Goal: Task Accomplishment & Management: Use online tool/utility

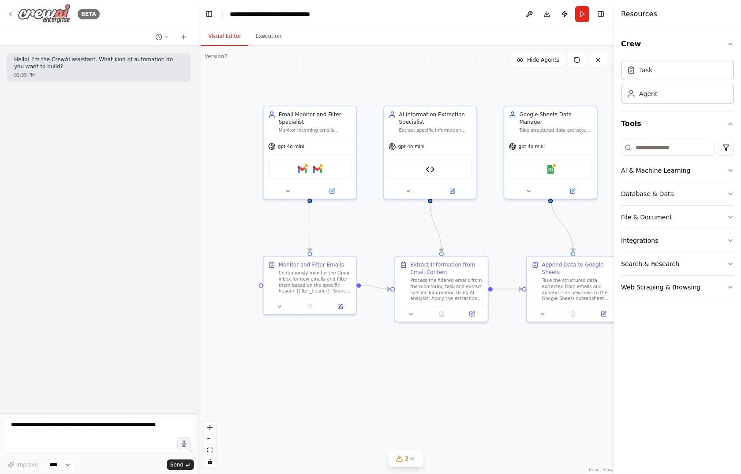
click at [42, 12] on img at bounding box center [44, 14] width 53 height 20
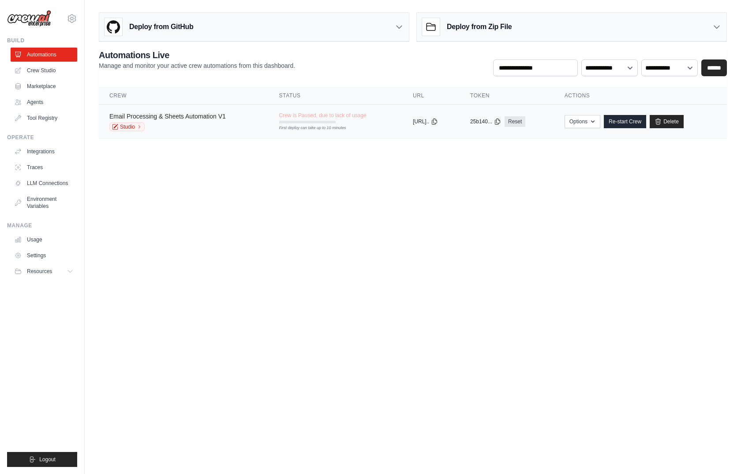
click at [206, 117] on link "Email Processing & Sheets Automation V1" at bounding box center [167, 116] width 116 height 7
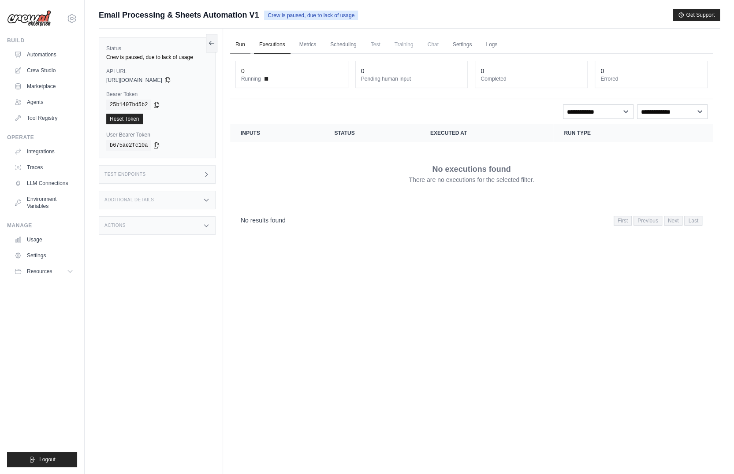
click at [234, 44] on link "Run" at bounding box center [240, 45] width 20 height 19
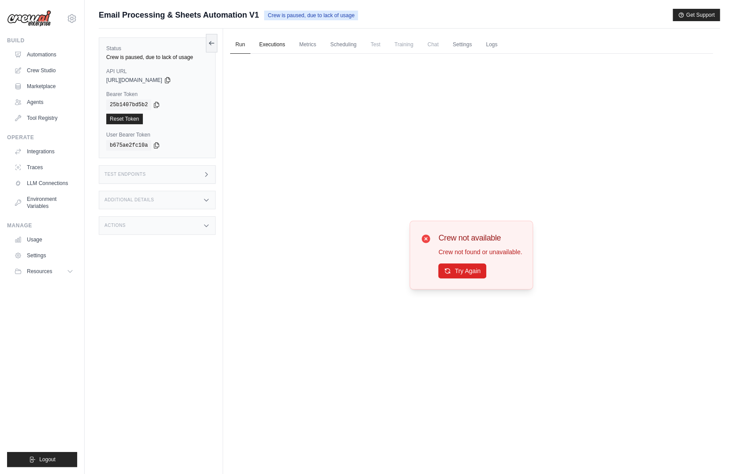
click at [261, 45] on link "Executions" at bounding box center [272, 45] width 37 height 19
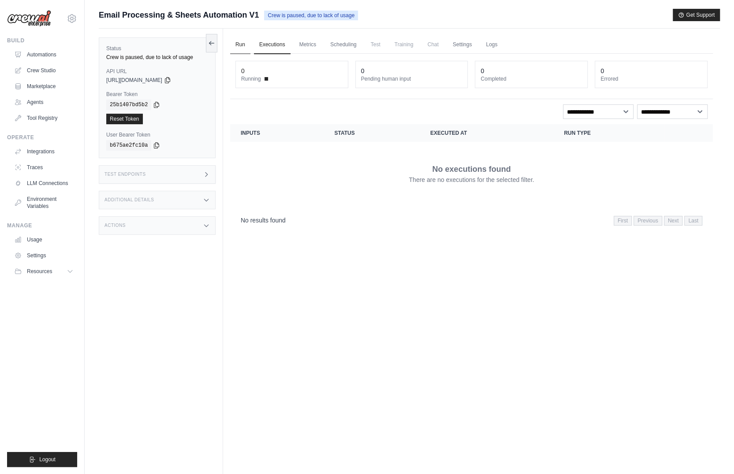
click at [242, 45] on link "Run" at bounding box center [240, 45] width 20 height 19
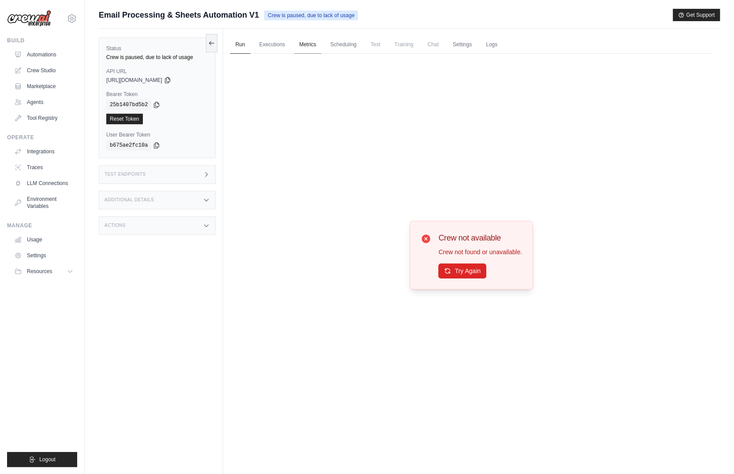
click at [303, 47] on link "Metrics" at bounding box center [308, 45] width 28 height 19
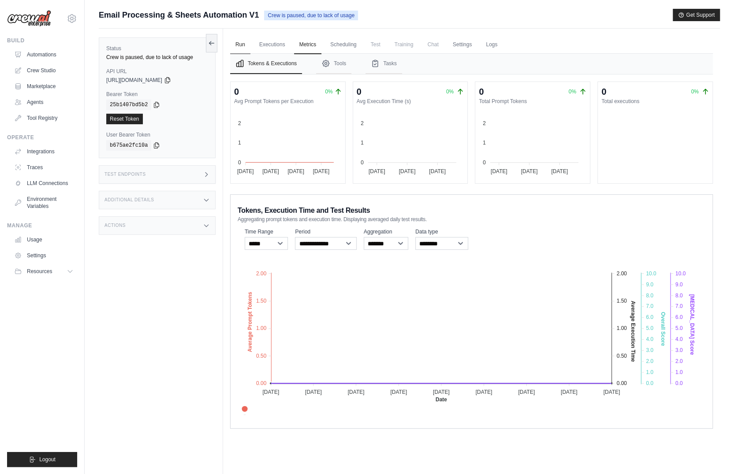
click at [243, 45] on link "Run" at bounding box center [240, 45] width 20 height 19
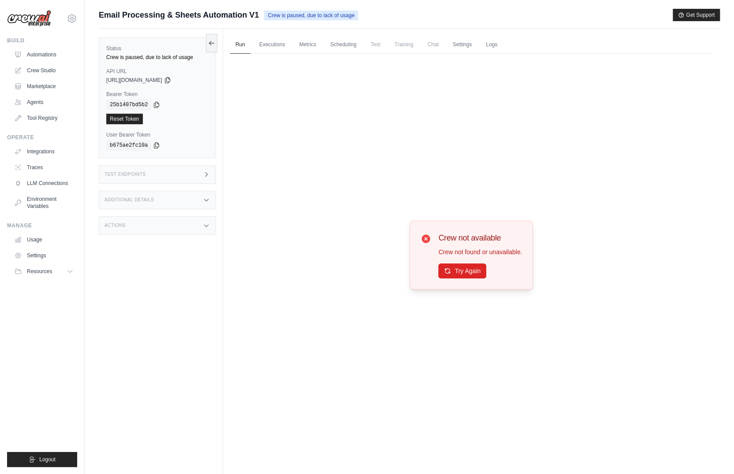
click at [198, 174] on div "Test Endpoints" at bounding box center [157, 174] width 117 height 19
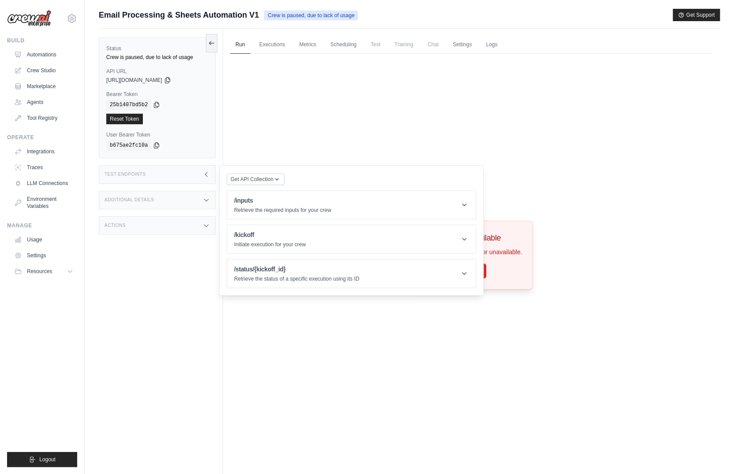
click at [200, 199] on div "Additional Details" at bounding box center [157, 200] width 117 height 19
click at [188, 285] on div "Actions" at bounding box center [157, 278] width 117 height 19
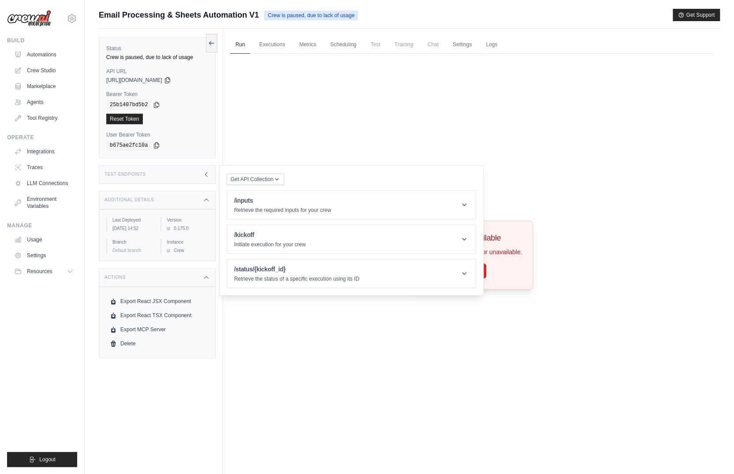
click at [194, 171] on div "Test Endpoints" at bounding box center [157, 174] width 117 height 19
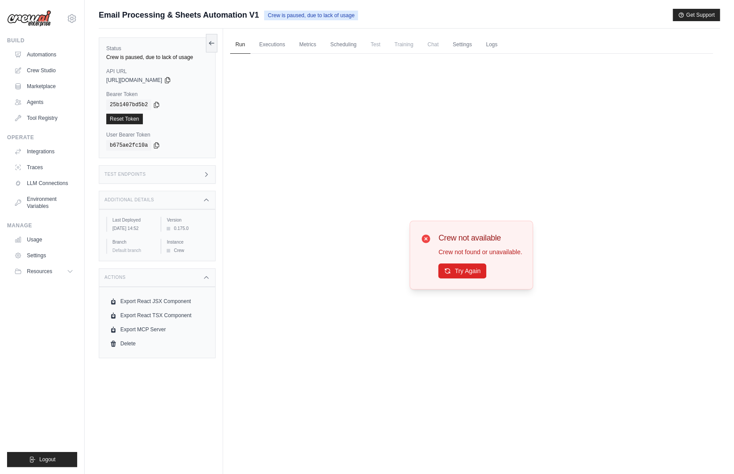
click at [194, 171] on div "Test Endpoints" at bounding box center [157, 174] width 117 height 19
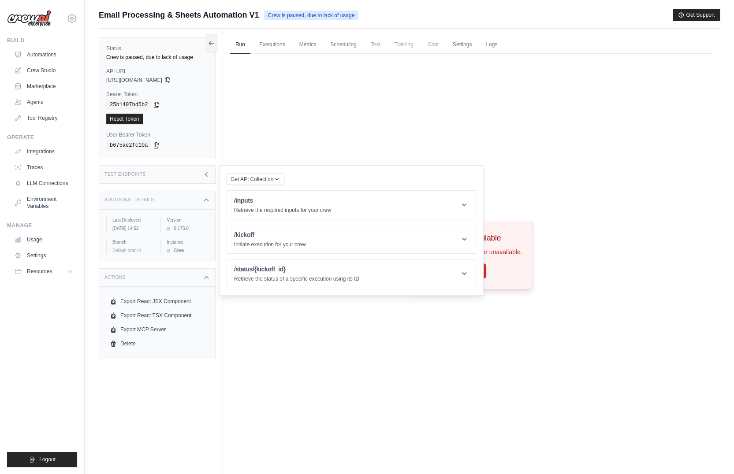
click at [407, 47] on span "Training" at bounding box center [404, 45] width 30 height 18
click at [435, 44] on span "Chat" at bounding box center [433, 45] width 22 height 18
click at [320, 49] on link "Metrics" at bounding box center [308, 45] width 28 height 19
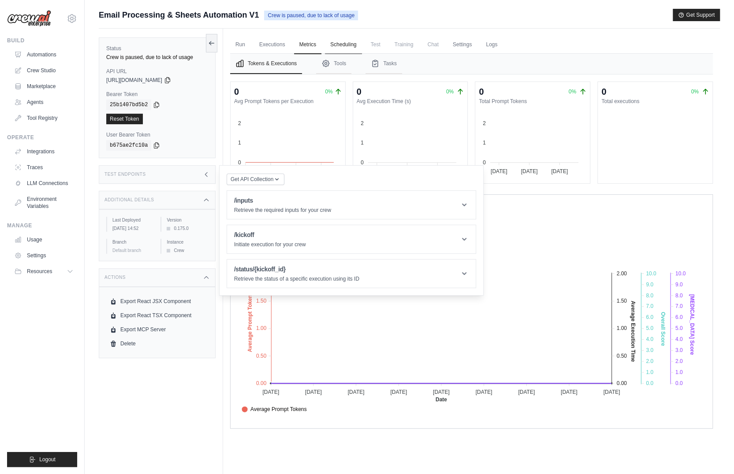
click at [332, 42] on link "Scheduling" at bounding box center [343, 45] width 37 height 19
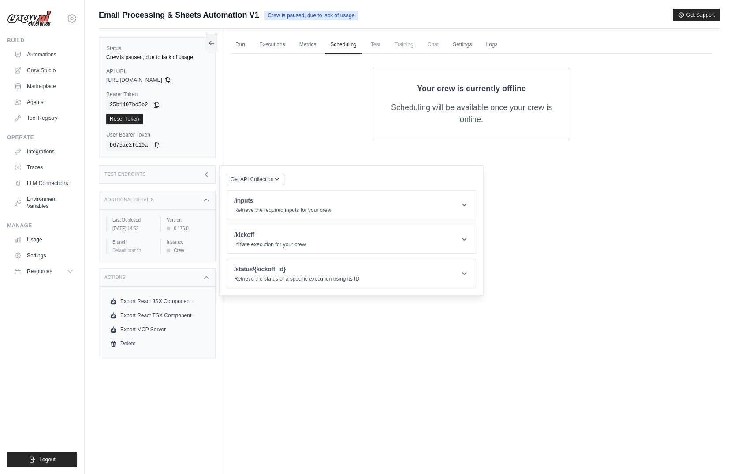
click at [541, 124] on p "Scheduling will be available once your crew is online." at bounding box center [471, 114] width 168 height 24
click at [243, 43] on link "Run" at bounding box center [240, 45] width 20 height 19
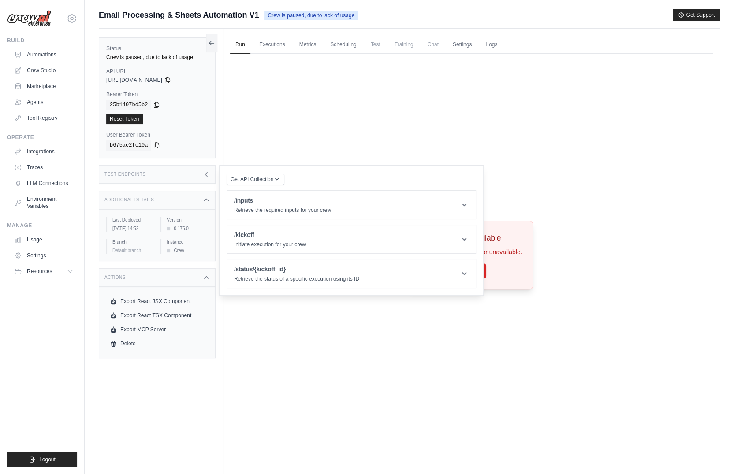
click at [339, 146] on div "Crew not available Crew not found or unavailable. Try Again" at bounding box center [471, 255] width 483 height 403
click at [497, 159] on div "Crew not available Crew not found or unavailable. Try Again" at bounding box center [471, 255] width 483 height 403
click at [339, 65] on div "Crew not available Crew not found or unavailable. Try Again" at bounding box center [471, 255] width 483 height 403
click at [290, 43] on ul "Run Executions Metrics Scheduling Test Training Chat Settings Logs" at bounding box center [471, 45] width 483 height 18
click at [283, 43] on link "Executions" at bounding box center [272, 45] width 37 height 19
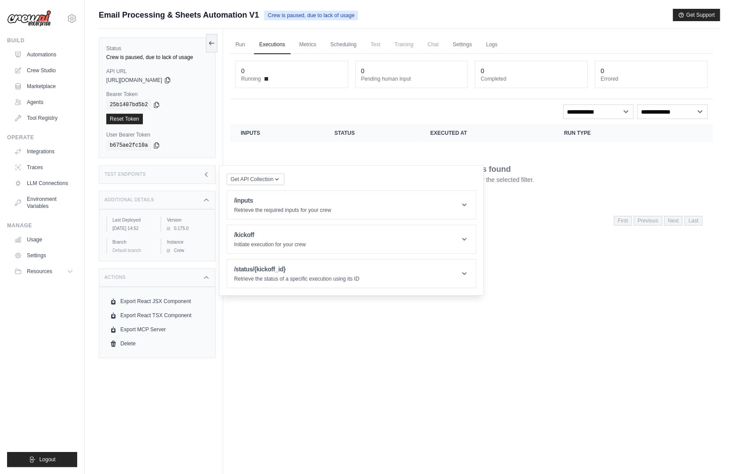
click at [286, 150] on div "No executions found There are no executions for the selected filter." at bounding box center [472, 173] width 462 height 49
click at [41, 196] on link "Environment Variables" at bounding box center [44, 202] width 67 height 21
click at [60, 165] on link "Traces" at bounding box center [44, 167] width 67 height 14
click at [49, 169] on link "Traces" at bounding box center [44, 167] width 67 height 14
click at [205, 177] on icon at bounding box center [206, 174] width 7 height 7
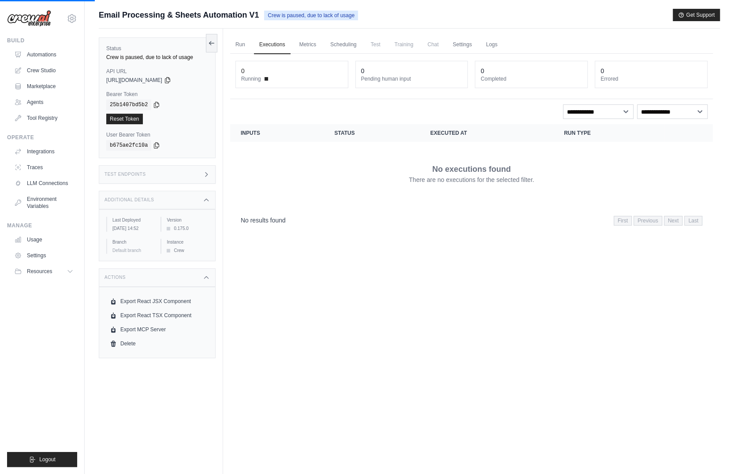
click at [205, 177] on icon at bounding box center [206, 174] width 7 height 7
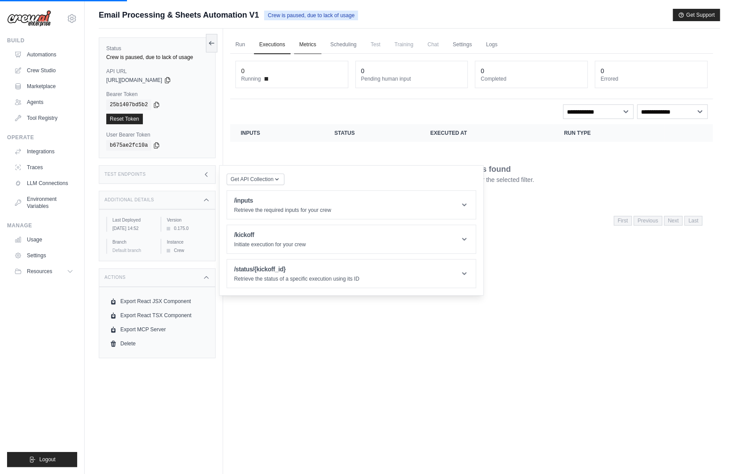
click at [301, 40] on link "Metrics" at bounding box center [308, 45] width 28 height 19
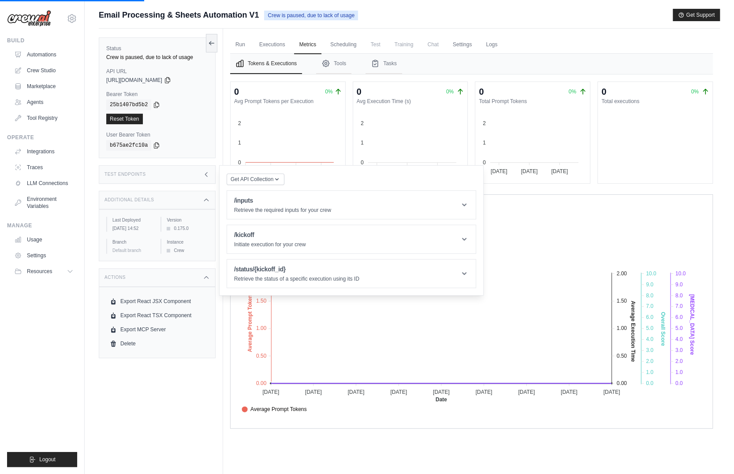
click at [588, 220] on div "Tokens, Execution Time and Test Results Aggregating prompt tokens and execution…" at bounding box center [472, 213] width 468 height 19
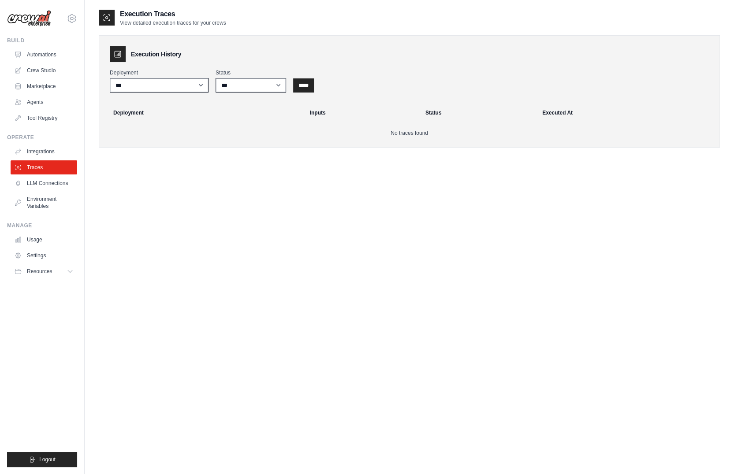
click at [345, 162] on div "**********" at bounding box center [409, 246] width 621 height 474
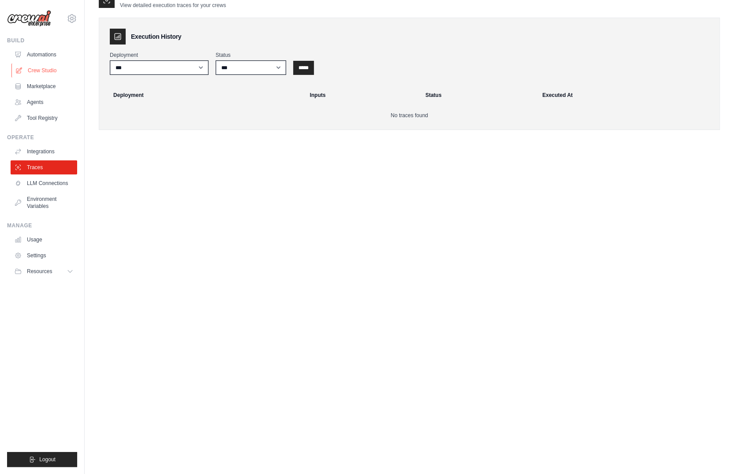
click at [45, 73] on link "Crew Studio" at bounding box center [44, 70] width 67 height 14
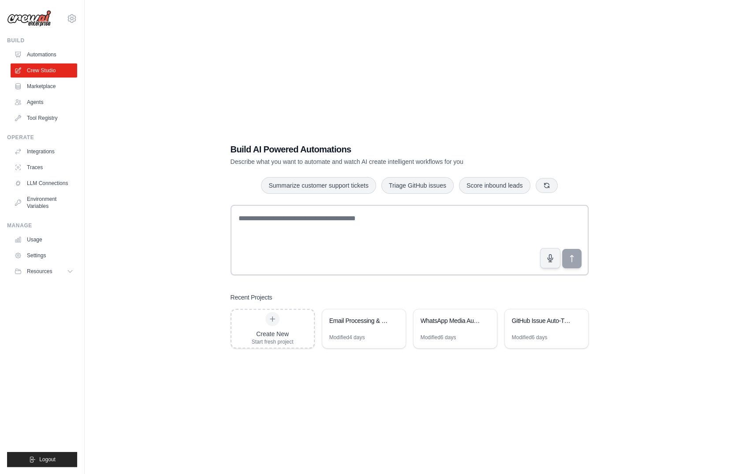
click at [47, 68] on link "Crew Studio" at bounding box center [44, 70] width 67 height 14
click at [353, 321] on div "Email Processing & Sheets Automation" at bounding box center [359, 321] width 60 height 9
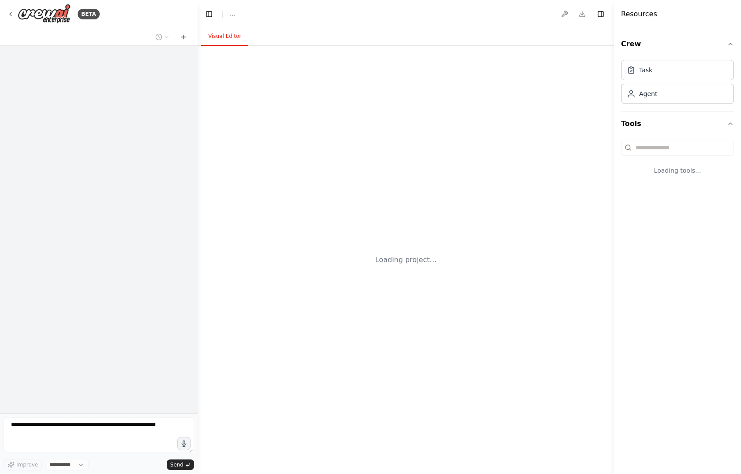
select select "****"
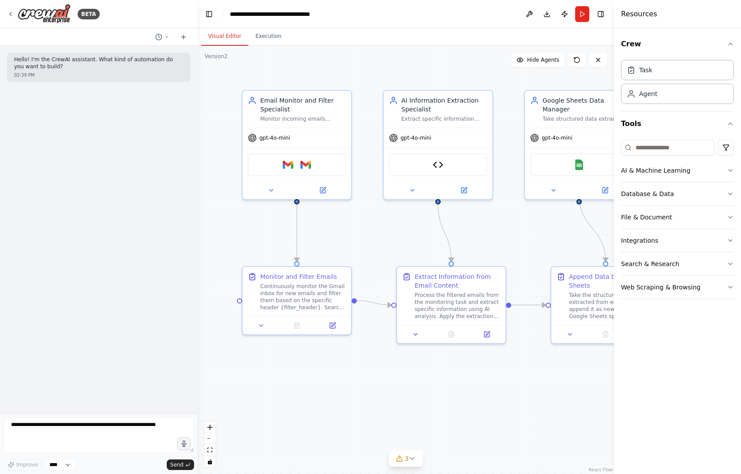
click at [375, 71] on div ".deletable-edge-delete-btn { width: 20px; height: 20px; border: 0px solid #ffff…" at bounding box center [406, 260] width 416 height 429
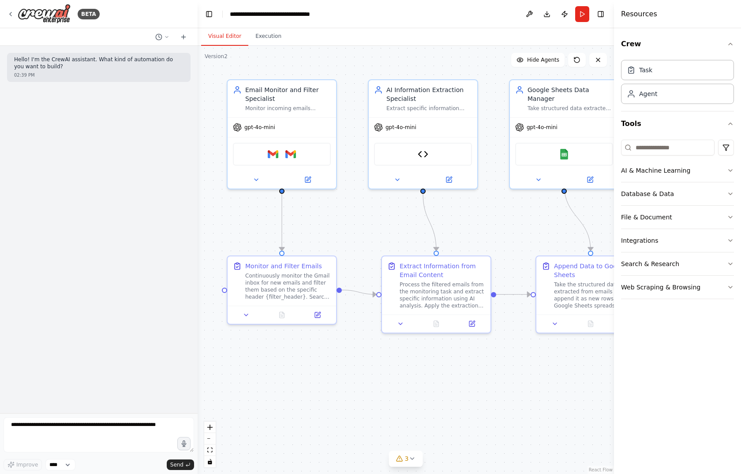
drag, startPoint x: 375, startPoint y: 71, endPoint x: 360, endPoint y: 60, distance: 18.0
click at [360, 60] on div ".deletable-edge-delete-btn { width: 20px; height: 20px; border: 0px solid #ffff…" at bounding box center [406, 260] width 416 height 429
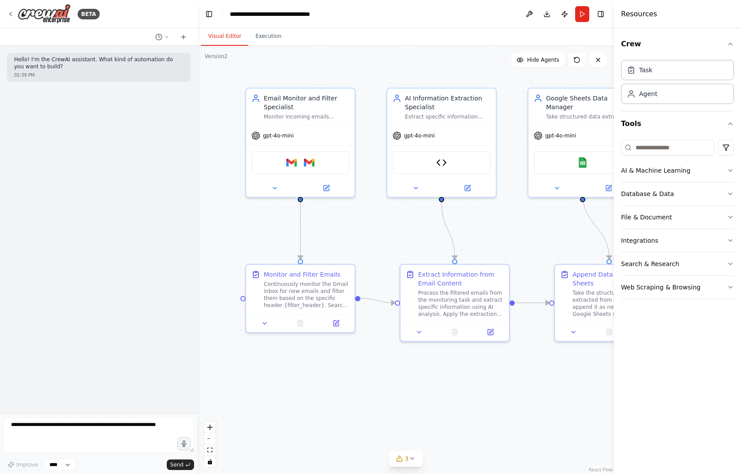
drag, startPoint x: 330, startPoint y: 66, endPoint x: 348, endPoint y: 75, distance: 19.9
click at [348, 75] on div ".deletable-edge-delete-btn { width: 20px; height: 20px; border: 0px solid #ffff…" at bounding box center [406, 260] width 416 height 429
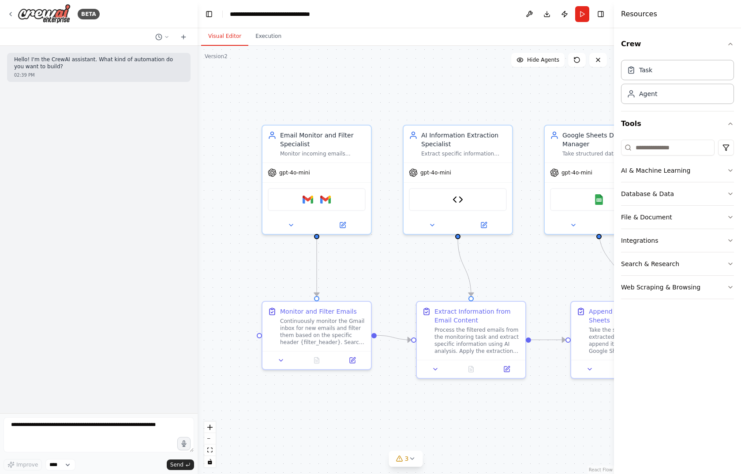
drag, startPoint x: 427, startPoint y: 387, endPoint x: 469, endPoint y: 436, distance: 63.8
click at [469, 436] on div ".deletable-edge-delete-btn { width: 20px; height: 20px; border: 0px solid #ffff…" at bounding box center [406, 260] width 416 height 429
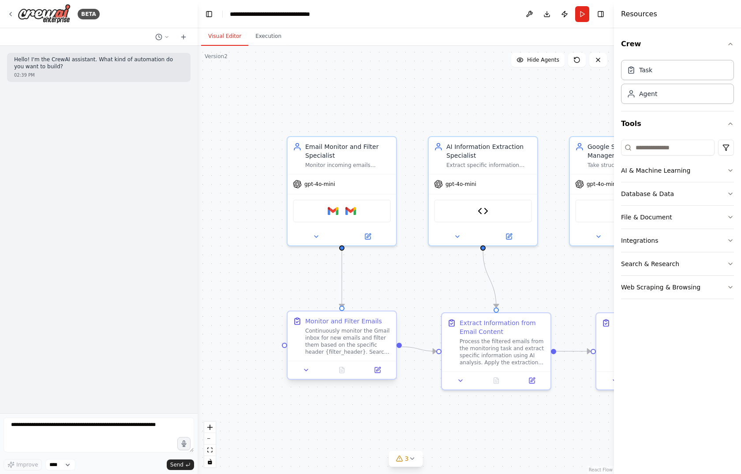
click at [355, 348] on div "Continuously monitor the Gmail inbox for new emails and filter them based on th…" at bounding box center [348, 342] width 86 height 28
click at [376, 372] on icon at bounding box center [377, 370] width 5 height 5
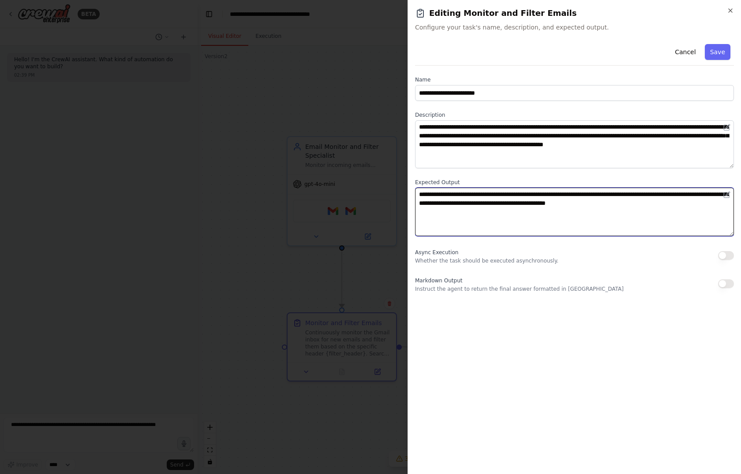
click at [501, 212] on textarea "**********" at bounding box center [574, 212] width 319 height 48
drag, startPoint x: 501, startPoint y: 212, endPoint x: 510, endPoint y: 231, distance: 21.5
click at [510, 231] on textarea "**********" at bounding box center [574, 212] width 319 height 48
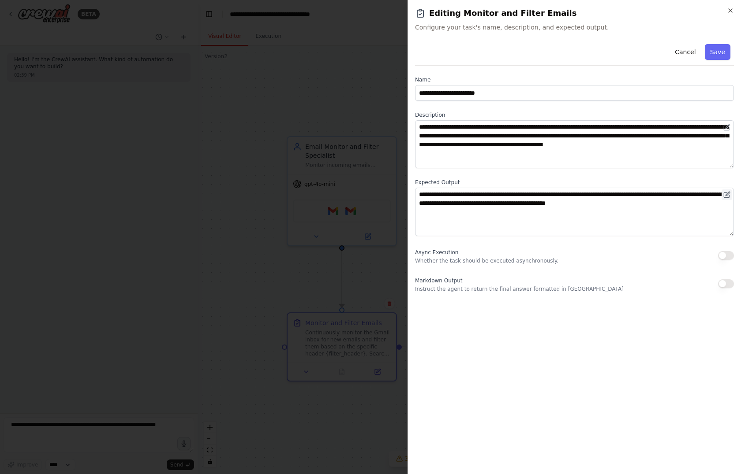
click at [726, 194] on icon at bounding box center [727, 194] width 4 height 4
click at [725, 197] on icon at bounding box center [726, 194] width 7 height 7
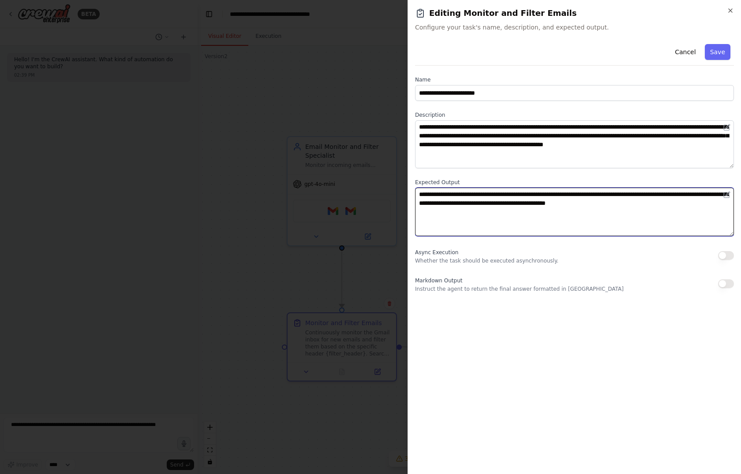
click at [703, 203] on textarea "**********" at bounding box center [574, 212] width 319 height 48
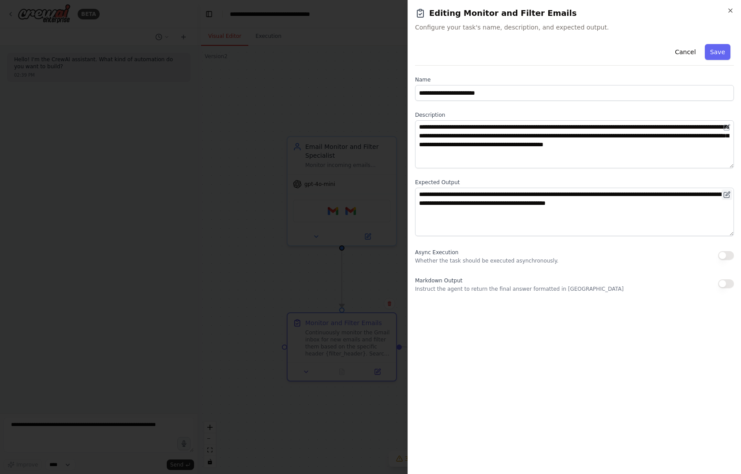
click at [721, 199] on button at bounding box center [726, 195] width 11 height 11
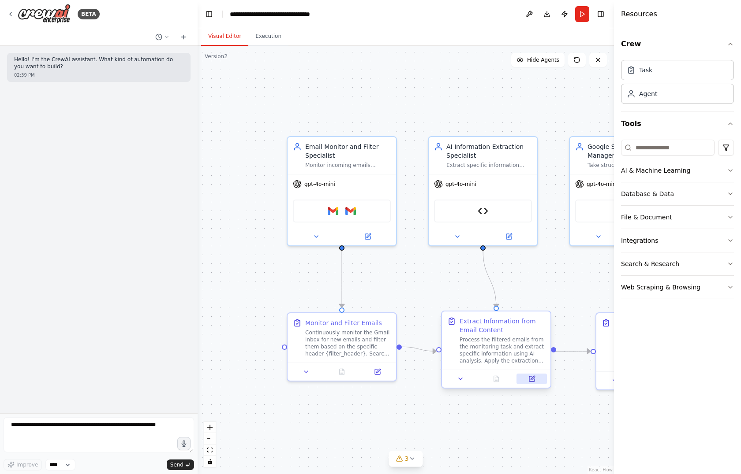
click at [526, 377] on button at bounding box center [531, 379] width 30 height 11
click at [363, 241] on div at bounding box center [341, 235] width 108 height 18
click at [371, 235] on button at bounding box center [368, 235] width 50 height 11
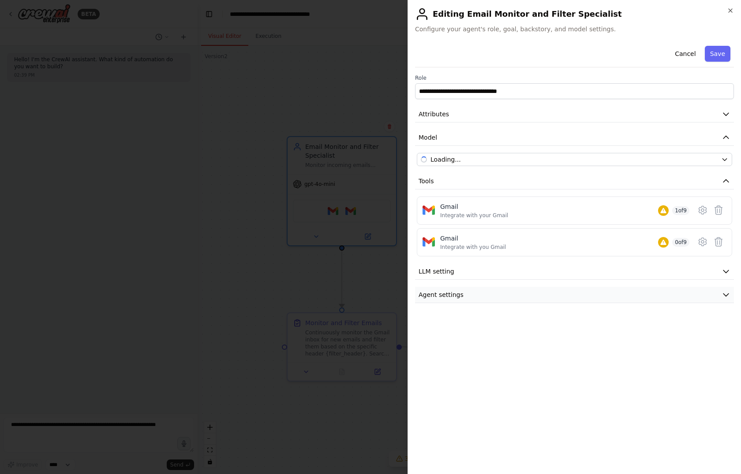
click at [507, 296] on button "Agent settings" at bounding box center [574, 295] width 319 height 16
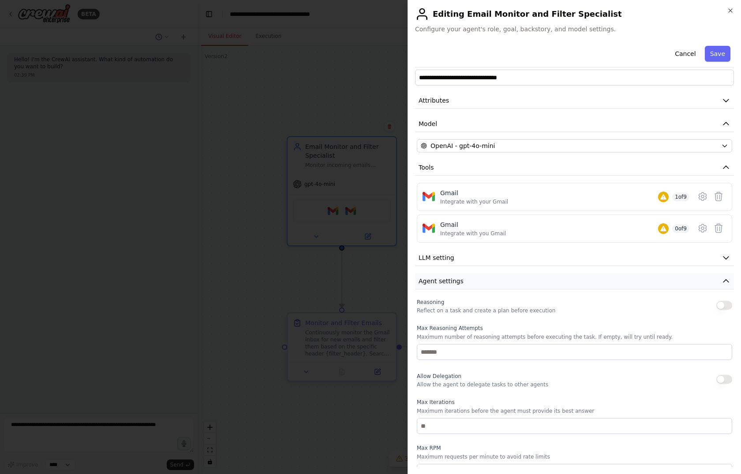
scroll to position [11, 0]
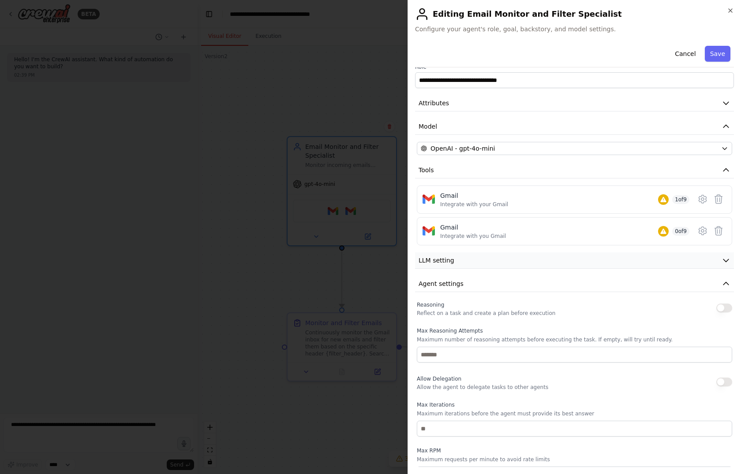
click at [436, 264] on button "LLM setting" at bounding box center [574, 261] width 319 height 16
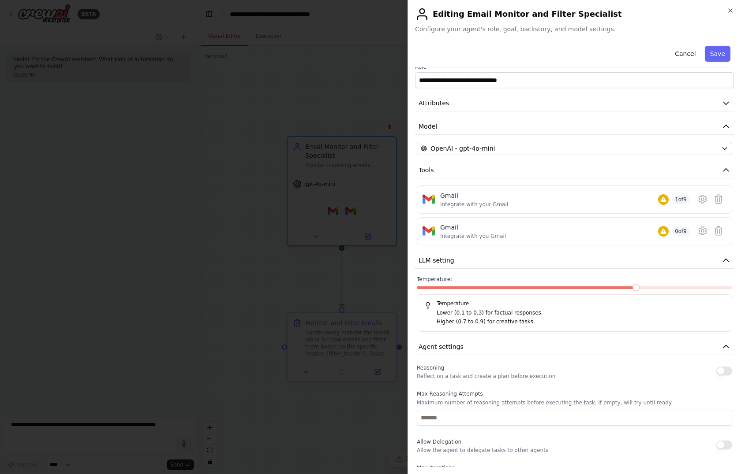
click at [467, 330] on div "Temperature Lower (0.1 to 0.3) for factual responses. Higher (0.7 to 0.9) for c…" at bounding box center [574, 313] width 315 height 37
drag, startPoint x: 467, startPoint y: 330, endPoint x: 468, endPoint y: 258, distance: 72.3
click at [468, 258] on div "**********" at bounding box center [574, 311] width 319 height 560
drag, startPoint x: 468, startPoint y: 258, endPoint x: 484, endPoint y: 325, distance: 69.7
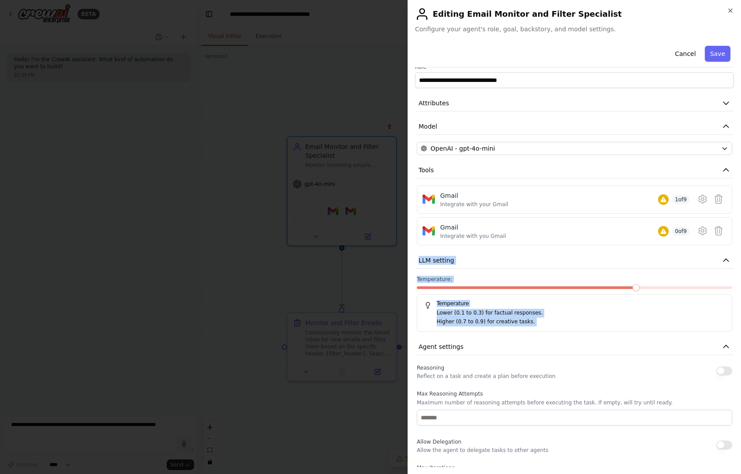
click at [484, 325] on div "Temperature Lower (0.1 to 0.3) for factual responses. Higher (0.7 to 0.9) for c…" at bounding box center [574, 313] width 315 height 37
drag, startPoint x: 484, startPoint y: 325, endPoint x: 488, endPoint y: 260, distance: 65.4
click at [488, 260] on div "**********" at bounding box center [574, 311] width 319 height 560
click at [511, 392] on label "Max Reasoning Attempts" at bounding box center [574, 394] width 315 height 7
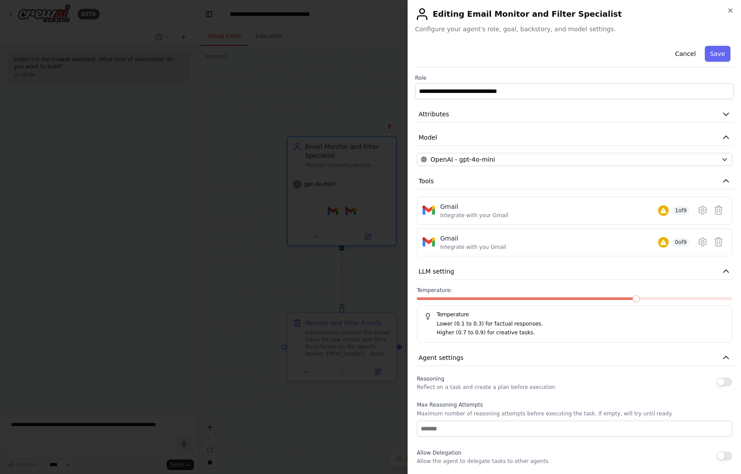
scroll to position [1, 0]
click at [465, 267] on button "LLM setting" at bounding box center [574, 271] width 319 height 16
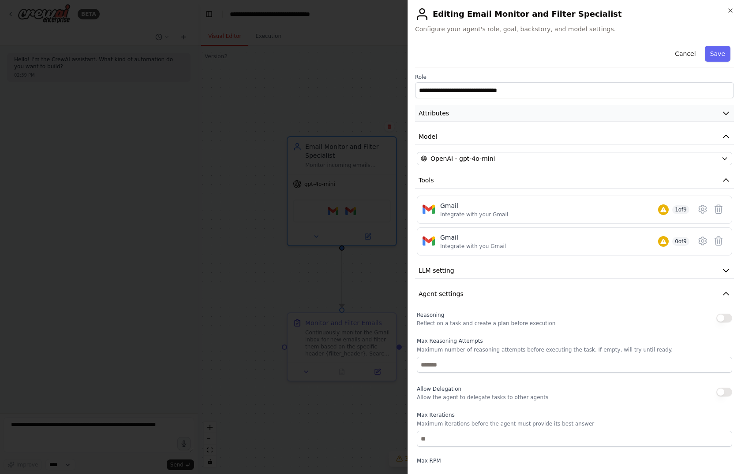
click at [437, 111] on span "Attributes" at bounding box center [433, 113] width 30 height 9
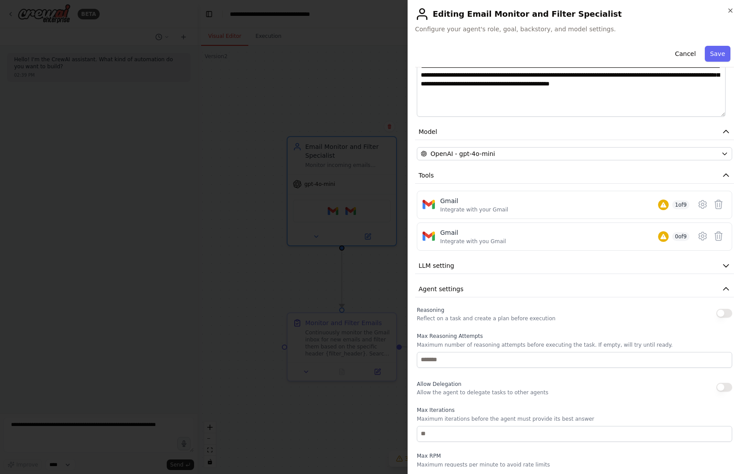
scroll to position [145, 0]
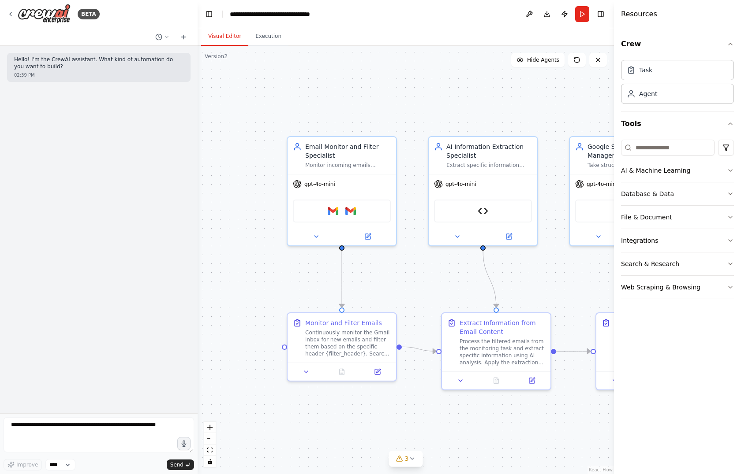
click at [6, 14] on div "BETA" at bounding box center [99, 14] width 198 height 28
click at [11, 15] on icon at bounding box center [11, 14] width 2 height 4
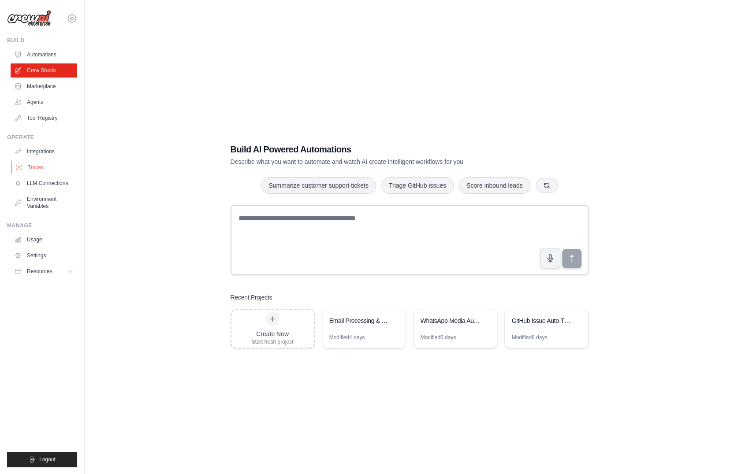
click at [34, 173] on link "Traces" at bounding box center [44, 167] width 67 height 14
click at [41, 184] on link "LLM Connections" at bounding box center [44, 183] width 67 height 14
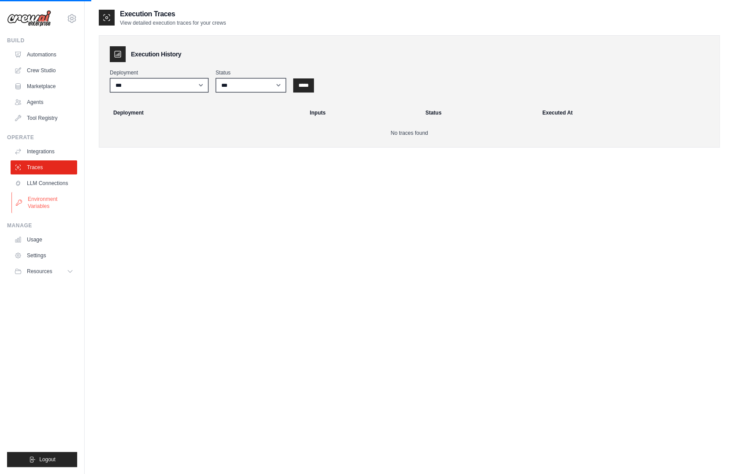
click at [40, 203] on link "Environment Variables" at bounding box center [44, 202] width 67 height 21
click at [49, 156] on link "Integrations" at bounding box center [44, 152] width 67 height 14
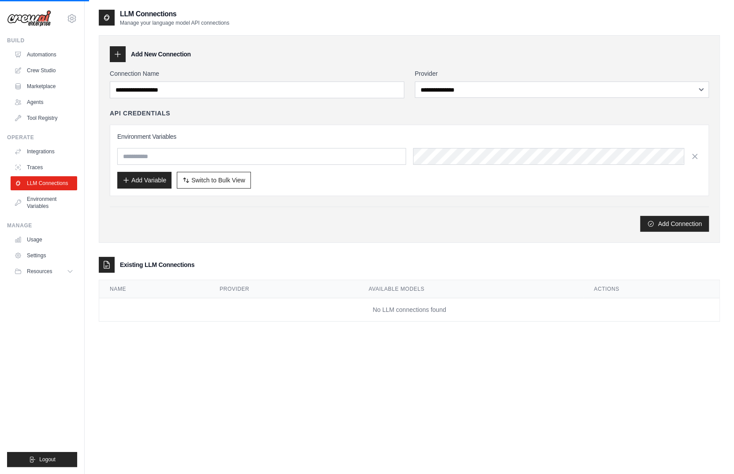
click at [46, 111] on link "Tool Registry" at bounding box center [44, 118] width 67 height 14
click at [26, 99] on link "Agents" at bounding box center [44, 102] width 67 height 14
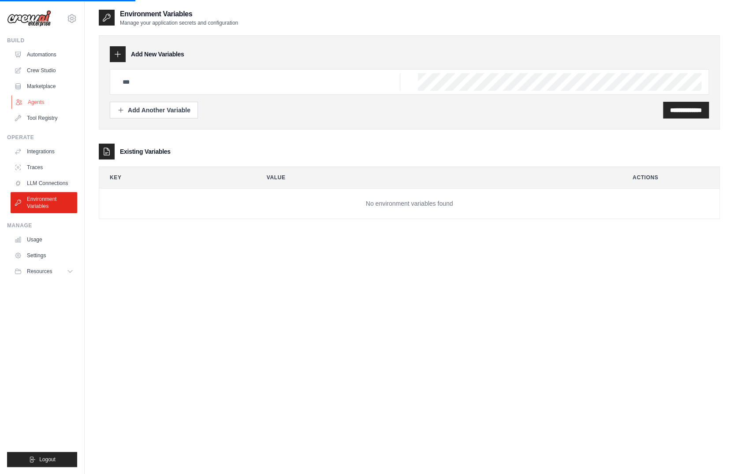
click at [30, 99] on link "Agents" at bounding box center [44, 102] width 67 height 14
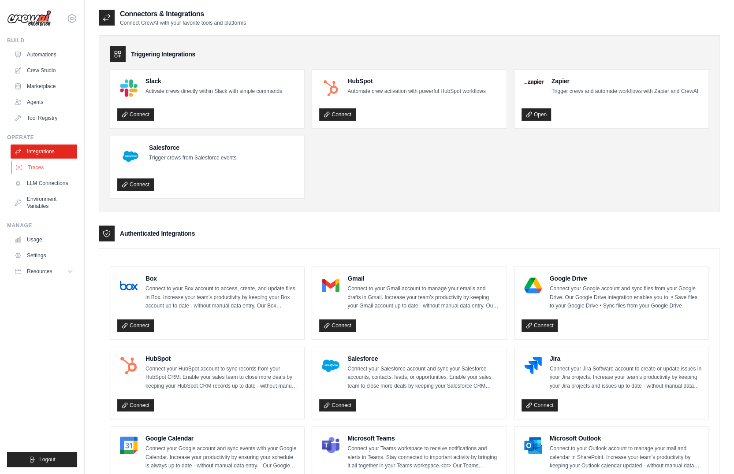
click at [38, 169] on link "Traces" at bounding box center [44, 167] width 67 height 14
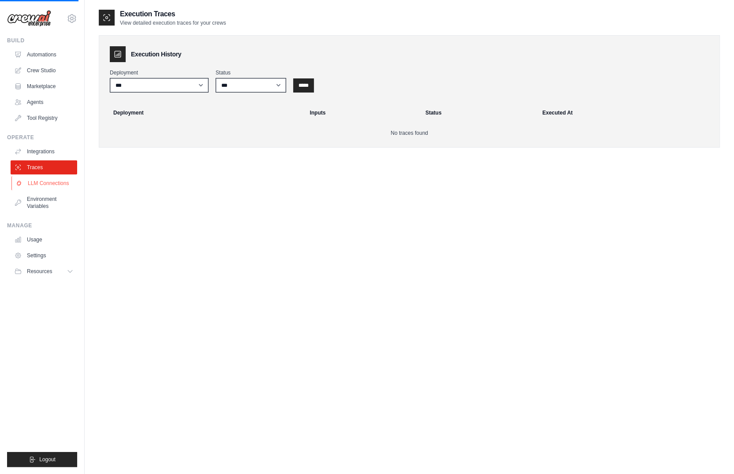
click at [59, 190] on link "LLM Connections" at bounding box center [44, 183] width 67 height 14
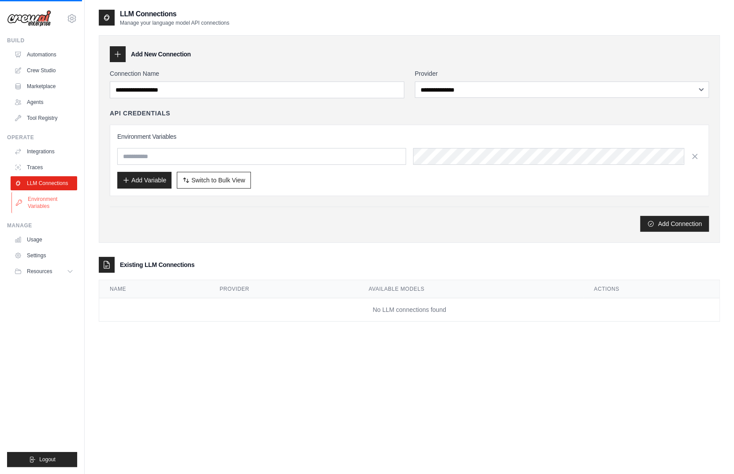
click at [49, 197] on link "Environment Variables" at bounding box center [44, 202] width 67 height 21
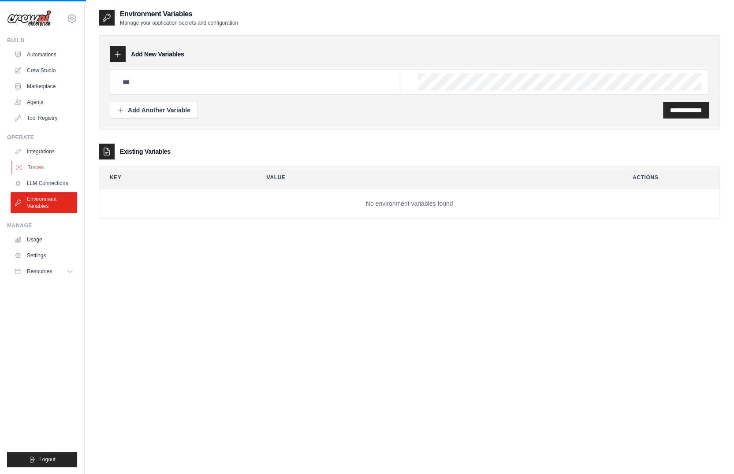
click at [29, 168] on link "Traces" at bounding box center [44, 167] width 67 height 14
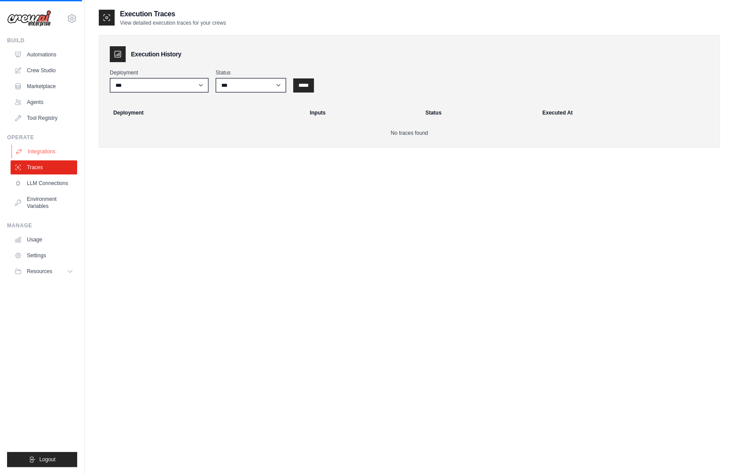
click at [43, 157] on link "Integrations" at bounding box center [44, 152] width 67 height 14
click at [38, 208] on link "Environment Variables" at bounding box center [44, 202] width 67 height 21
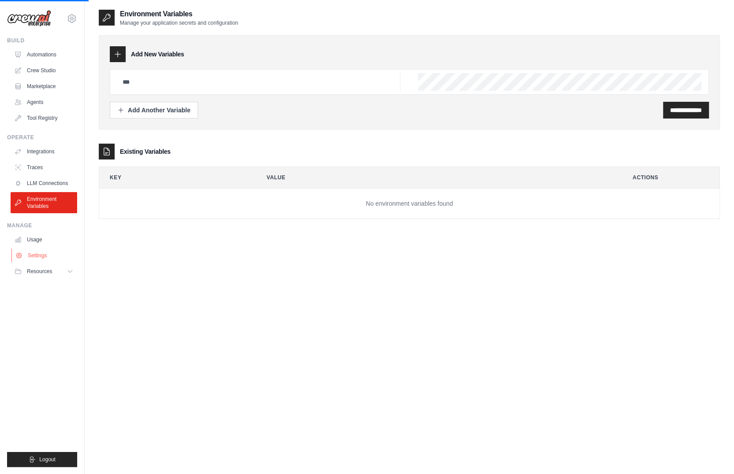
click at [49, 250] on link "Settings" at bounding box center [44, 256] width 67 height 14
click at [37, 242] on link "Usage" at bounding box center [44, 240] width 67 height 14
click at [35, 254] on link "Settings" at bounding box center [44, 256] width 67 height 14
click at [35, 172] on link "Traces" at bounding box center [44, 167] width 67 height 14
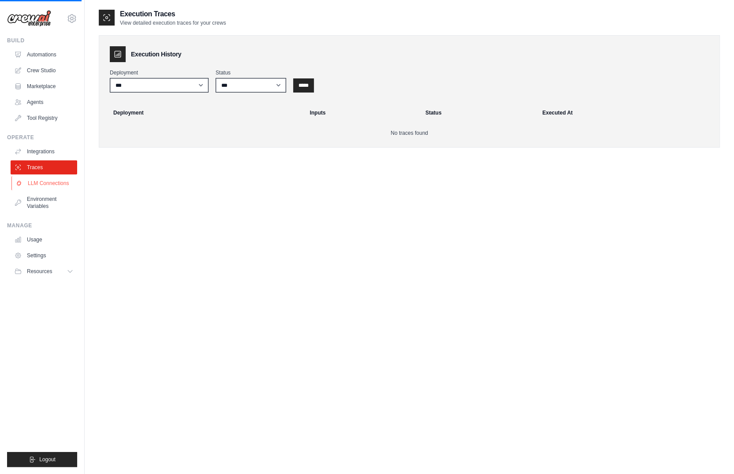
click at [46, 181] on link "LLM Connections" at bounding box center [44, 183] width 67 height 14
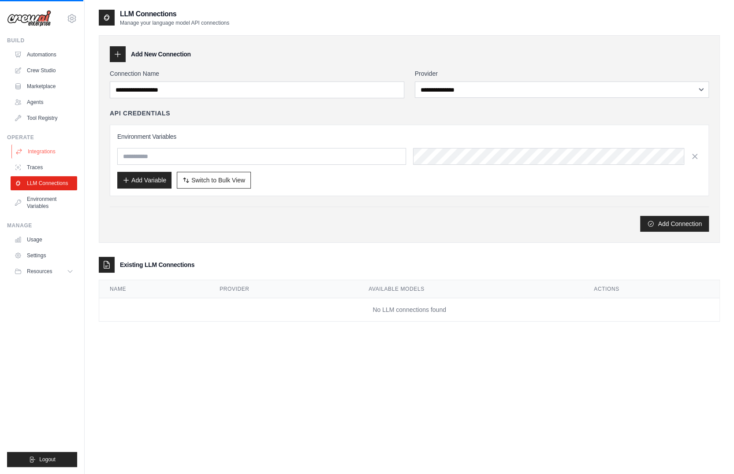
click at [38, 148] on link "Integrations" at bounding box center [44, 152] width 67 height 14
click at [39, 112] on link "Tool Registry" at bounding box center [44, 118] width 67 height 14
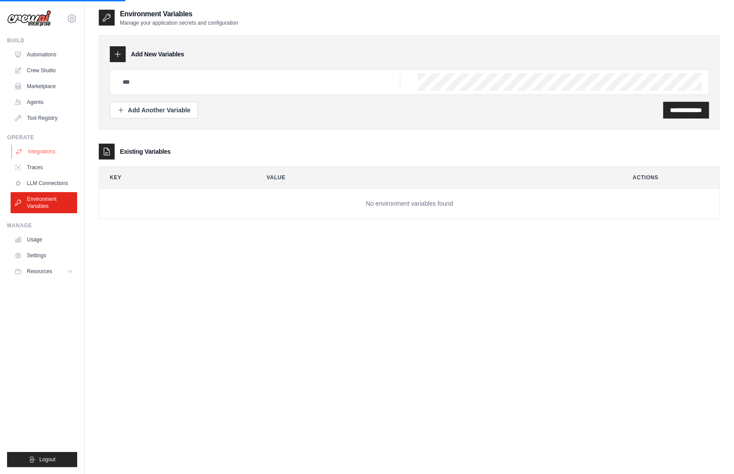
click at [40, 148] on link "Integrations" at bounding box center [44, 152] width 67 height 14
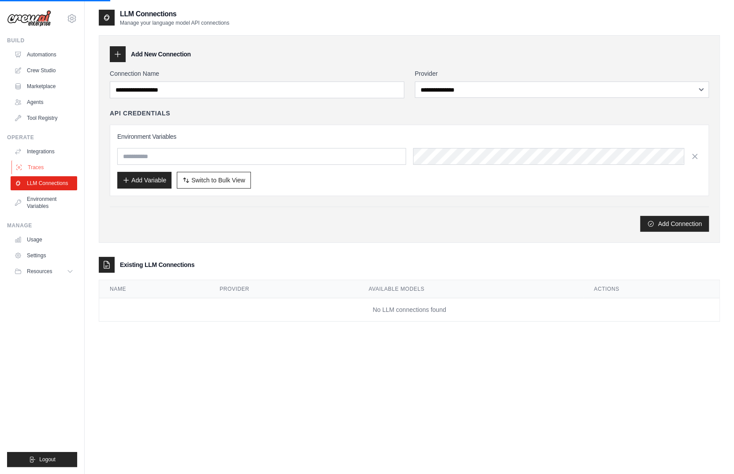
click at [37, 168] on link "Traces" at bounding box center [44, 167] width 67 height 14
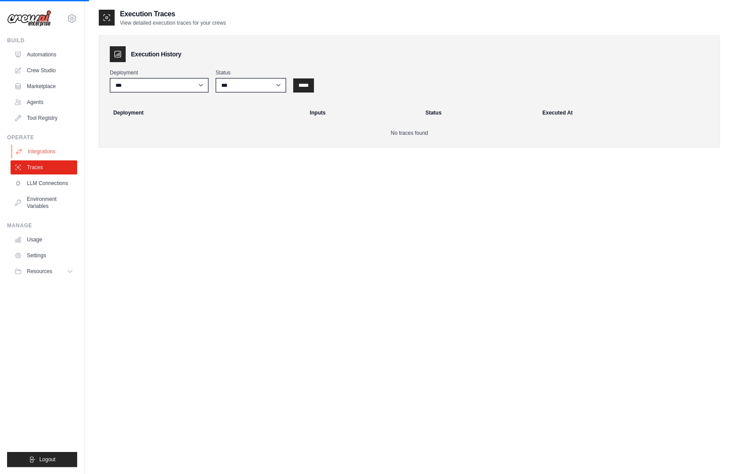
click at [32, 149] on link "Integrations" at bounding box center [44, 152] width 67 height 14
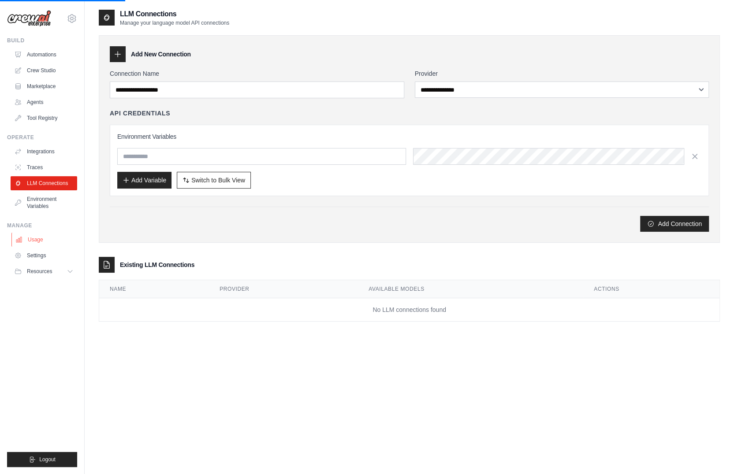
click at [38, 239] on link "Usage" at bounding box center [44, 240] width 67 height 14
click at [40, 254] on link "Settings" at bounding box center [44, 256] width 67 height 14
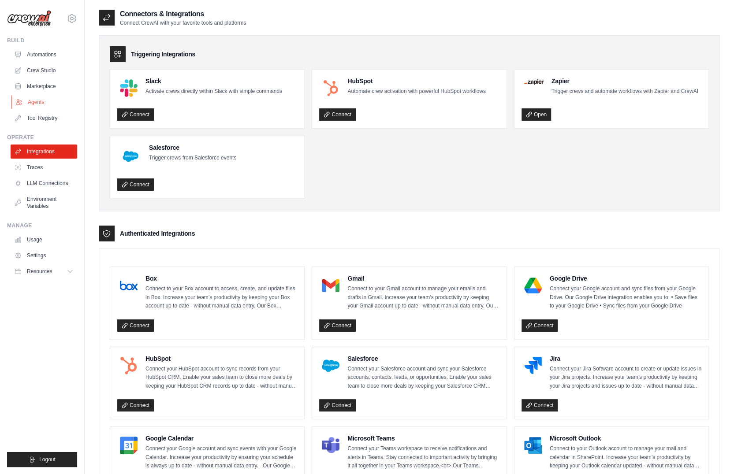
click at [28, 103] on link "Agents" at bounding box center [44, 102] width 67 height 14
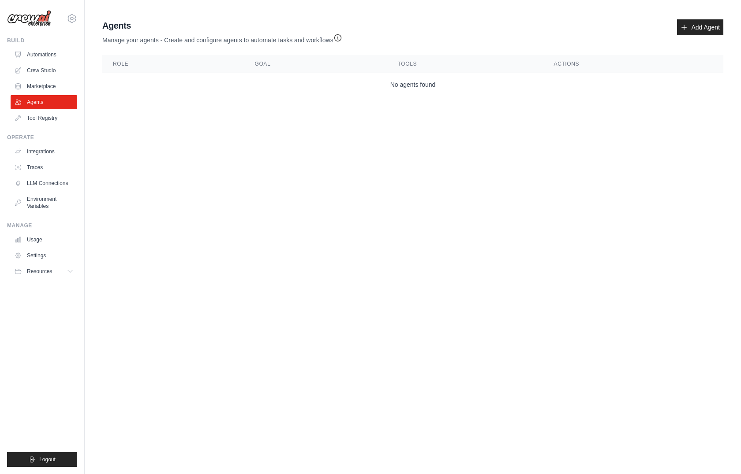
click at [37, 102] on link "Agents" at bounding box center [44, 102] width 67 height 14
click at [172, 88] on td "No agents found" at bounding box center [412, 84] width 621 height 23
click at [699, 21] on link "Add Agent" at bounding box center [700, 27] width 46 height 16
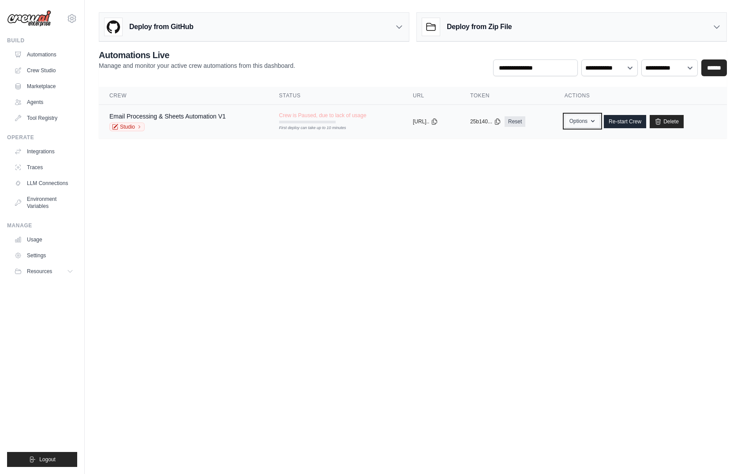
click at [582, 120] on button "Options" at bounding box center [582, 121] width 36 height 13
click at [203, 116] on link "Email Processing & Sheets Automation V1" at bounding box center [167, 116] width 116 height 7
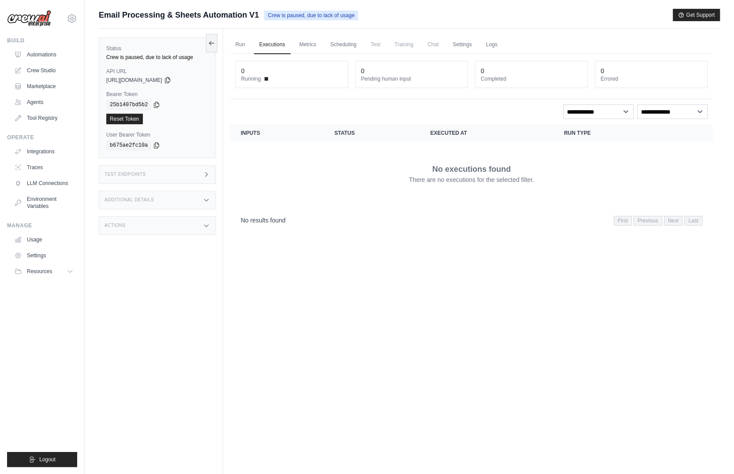
click at [303, 33] on div "Run Executions Metrics Scheduling Test Training Chat Settings Logs 0 Running 0 …" at bounding box center [471, 266] width 497 height 474
click at [303, 44] on link "Metrics" at bounding box center [308, 45] width 28 height 19
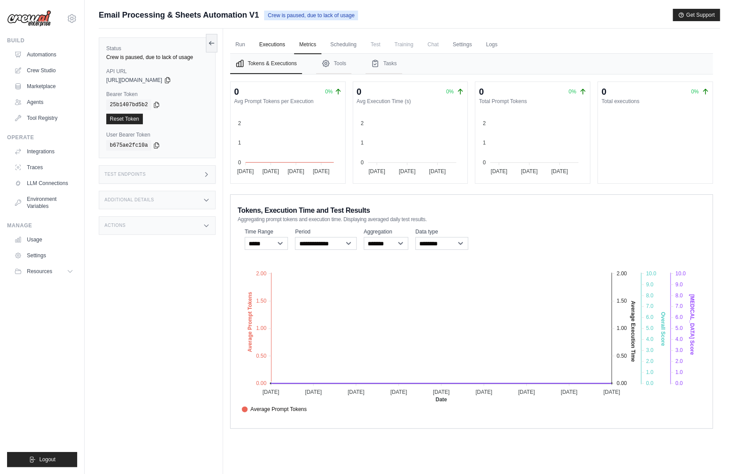
click at [272, 48] on link "Executions" at bounding box center [272, 45] width 37 height 19
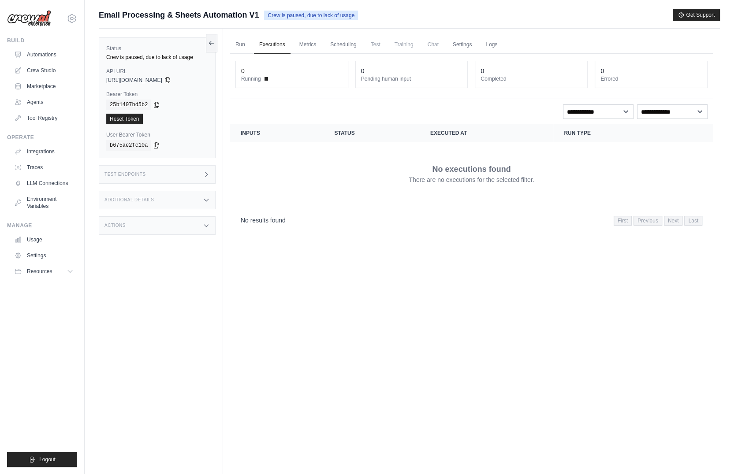
click at [377, 45] on span "Test" at bounding box center [376, 45] width 20 height 18
click at [389, 44] on span "Training" at bounding box center [404, 45] width 30 height 18
click at [370, 42] on span "Test" at bounding box center [376, 45] width 20 height 18
click at [415, 46] on span "Training" at bounding box center [404, 45] width 30 height 18
click at [444, 46] on ul "Run Executions Metrics Scheduling Test Training Chat Settings Logs" at bounding box center [471, 45] width 483 height 18
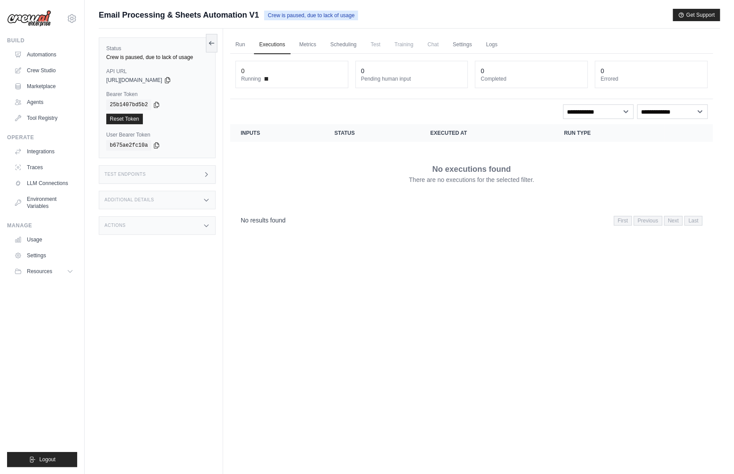
click at [434, 44] on span "Chat" at bounding box center [433, 45] width 22 height 18
click at [455, 43] on link "Settings" at bounding box center [463, 45] width 30 height 19
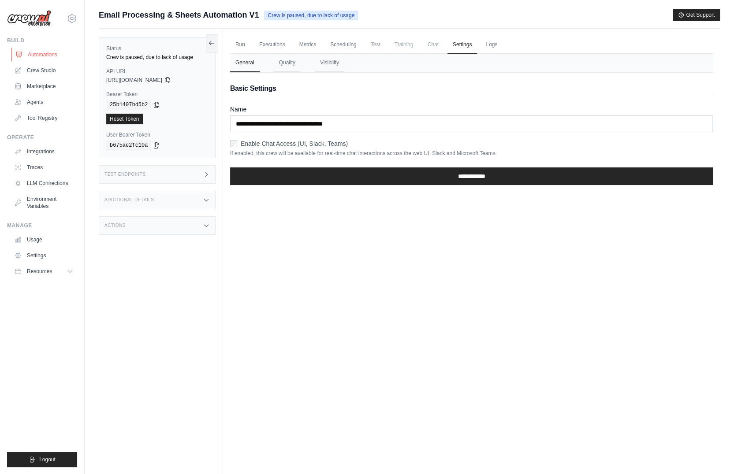
click at [25, 55] on link "Automations" at bounding box center [44, 55] width 67 height 14
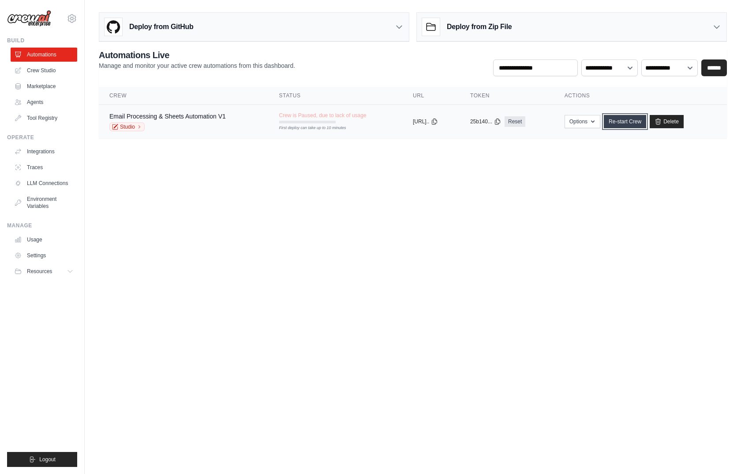
click at [627, 121] on link "Re-start Crew" at bounding box center [625, 121] width 42 height 13
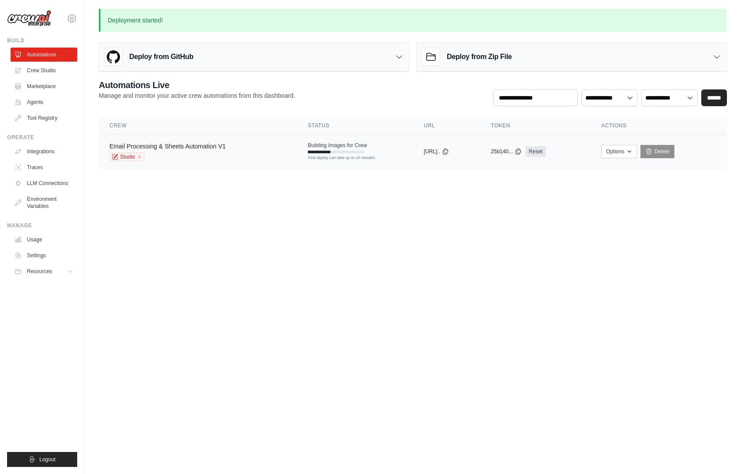
click at [198, 143] on link "Email Processing & Sheets Automation V1" at bounding box center [167, 146] width 116 height 7
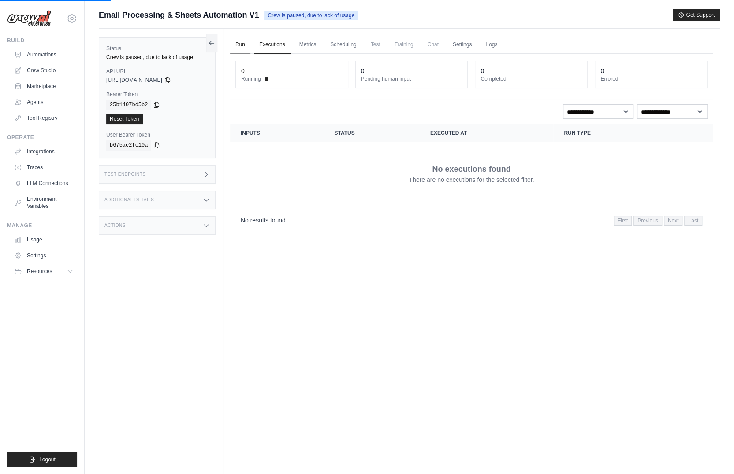
click at [238, 40] on link "Run" at bounding box center [240, 45] width 20 height 19
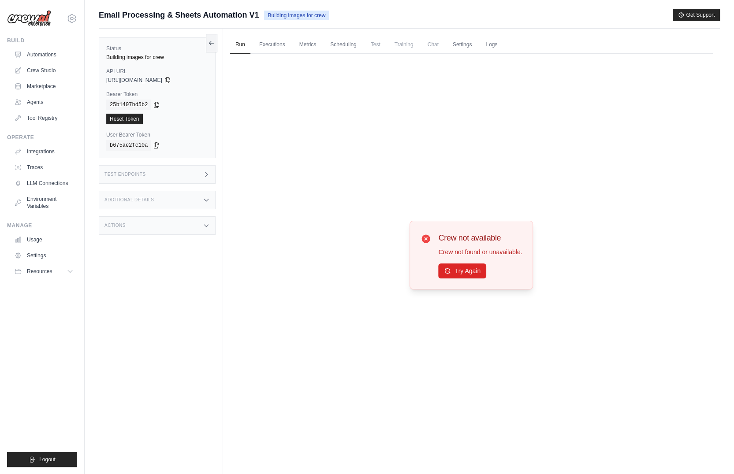
click at [456, 261] on div "Crew not available Crew not found or unavailable. Try Again" at bounding box center [480, 255] width 84 height 47
click at [457, 269] on button "Try Again" at bounding box center [462, 270] width 48 height 15
click at [379, 47] on span "Test" at bounding box center [376, 45] width 20 height 18
click at [437, 44] on span "Chat" at bounding box center [433, 45] width 22 height 18
click at [461, 44] on link "Settings" at bounding box center [463, 45] width 30 height 19
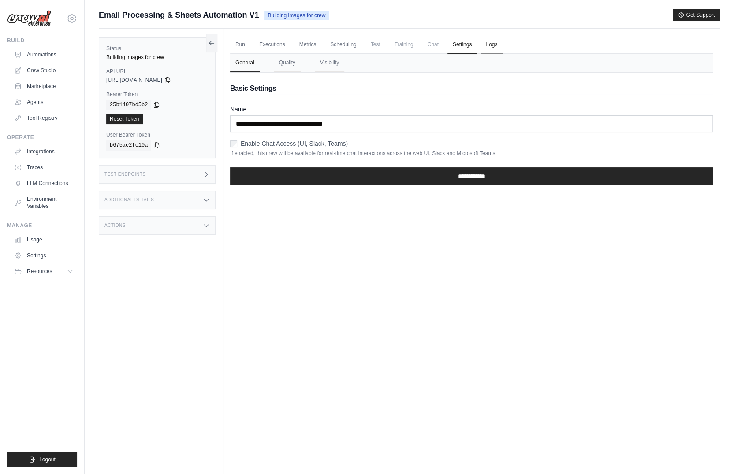
click at [485, 44] on link "Logs" at bounding box center [492, 45] width 22 height 19
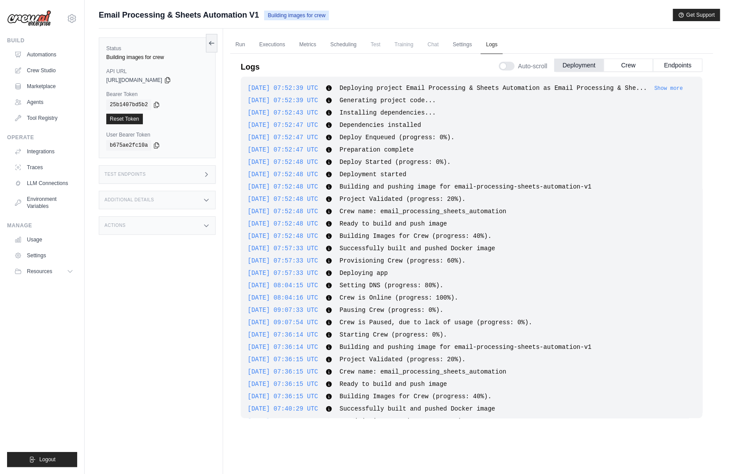
scroll to position [30, 0]
